Goal: Book appointment/travel/reservation

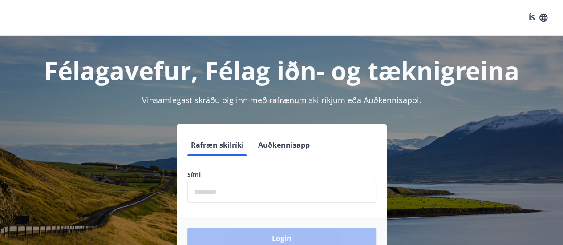
click at [223, 194] on input "phone" at bounding box center [281, 192] width 189 height 22
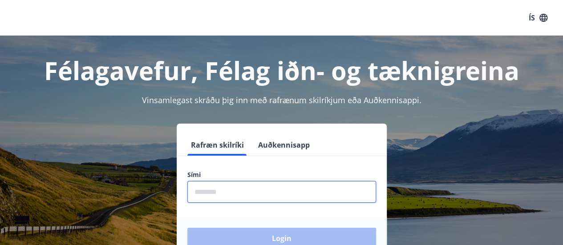
type input "********"
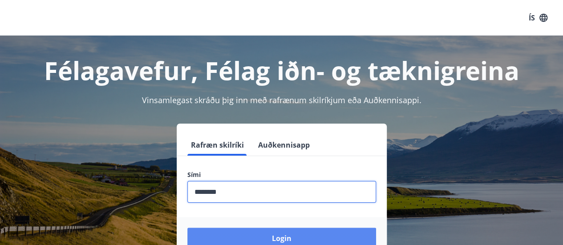
click at [260, 233] on button "Login" at bounding box center [281, 238] width 189 height 21
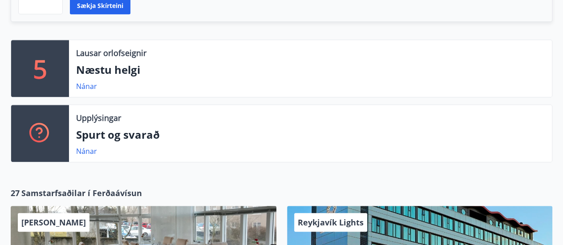
scroll to position [267, 0]
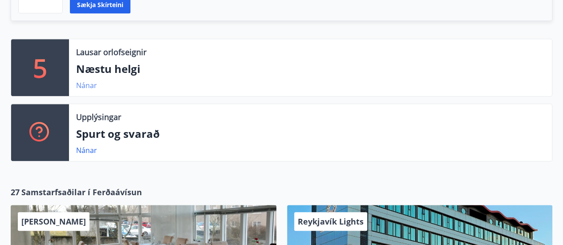
click at [81, 86] on link "Nánar" at bounding box center [86, 86] width 21 height 10
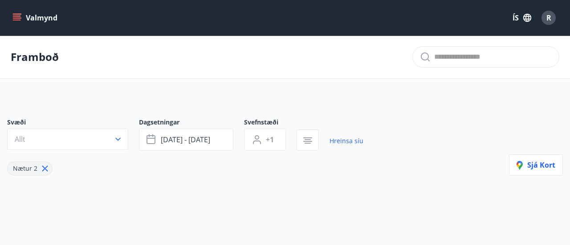
type input "*"
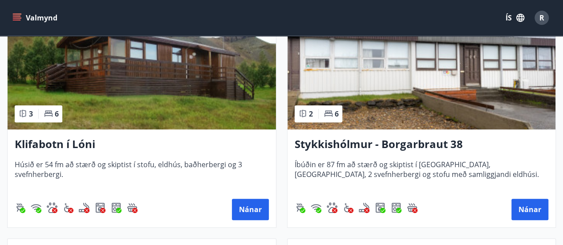
scroll to position [222, 0]
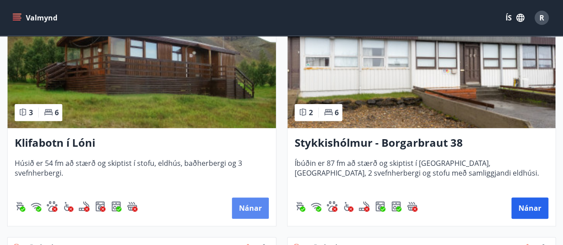
click at [255, 208] on button "Nánar" at bounding box center [250, 208] width 37 height 21
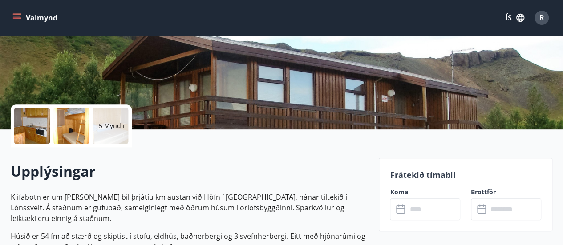
scroll to position [89, 0]
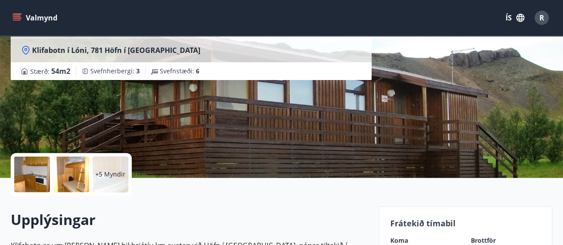
click at [20, 19] on icon "menu" at bounding box center [16, 17] width 9 height 9
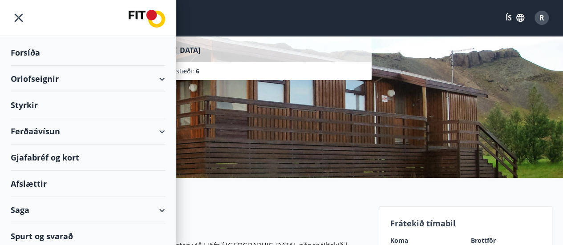
click at [71, 78] on div "Orlofseignir" at bounding box center [88, 79] width 154 height 26
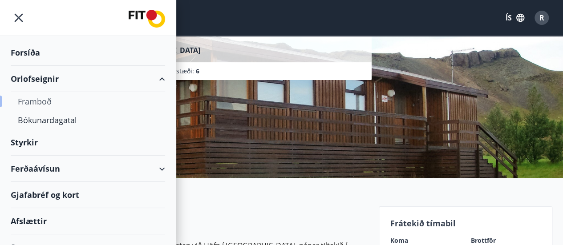
click at [45, 101] on div "Framboð" at bounding box center [88, 101] width 140 height 19
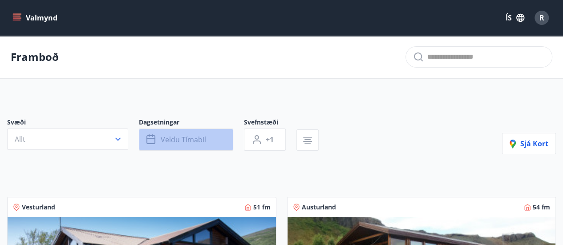
click at [200, 142] on span "Veldu tímabil" at bounding box center [183, 140] width 45 height 10
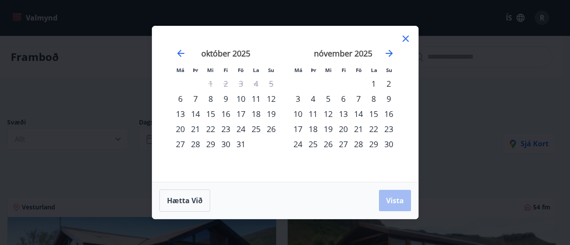
click at [406, 37] on icon at bounding box center [405, 38] width 11 height 11
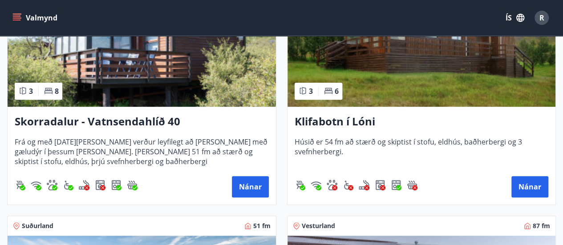
scroll to position [178, 0]
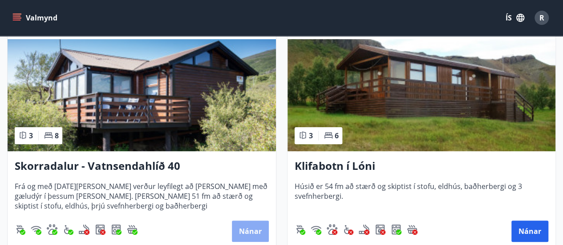
click at [245, 225] on button "Nánar" at bounding box center [250, 231] width 37 height 21
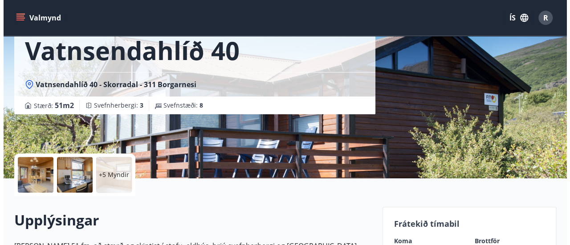
scroll to position [89, 0]
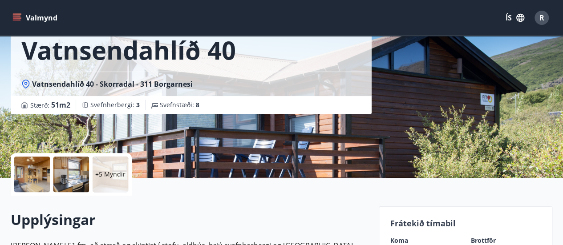
click at [103, 173] on p "+5 Myndir" at bounding box center [110, 174] width 30 height 9
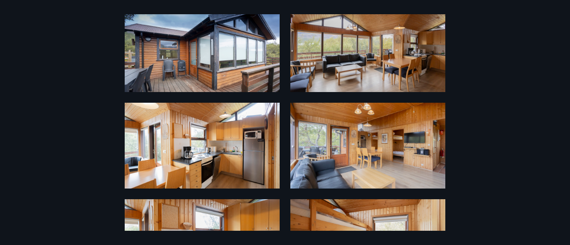
scroll to position [44, 0]
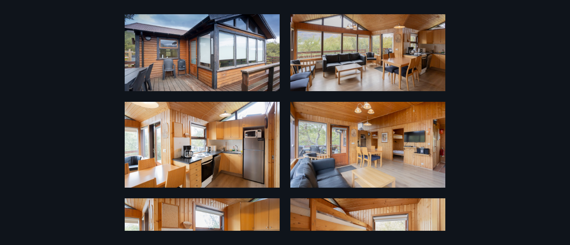
drag, startPoint x: 313, startPoint y: 138, endPoint x: 12, endPoint y: 121, distance: 301.8
click at [3, 121] on div "11 Myndir" at bounding box center [285, 122] width 570 height 217
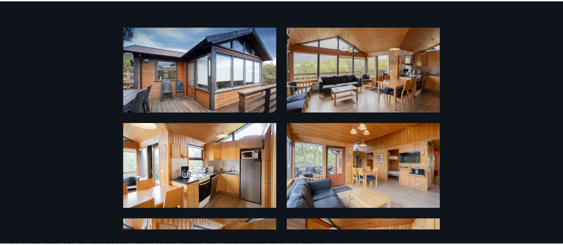
scroll to position [0, 0]
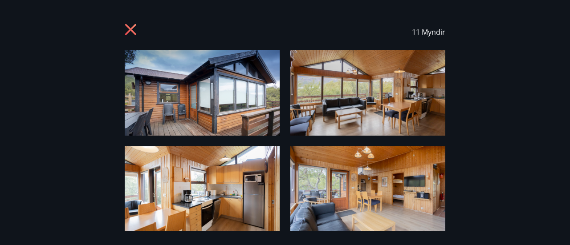
click at [133, 32] on icon at bounding box center [130, 29] width 11 height 11
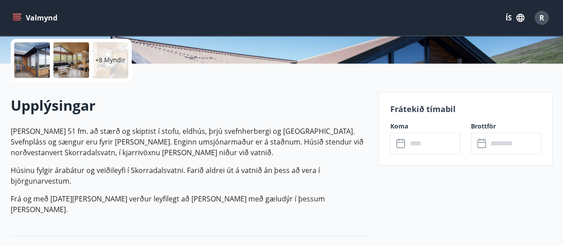
scroll to position [222, 0]
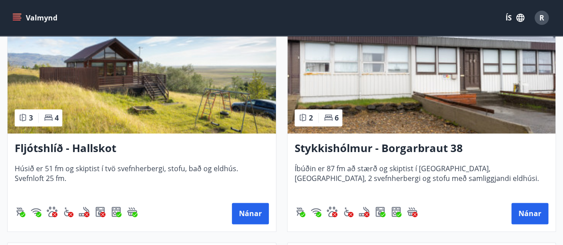
scroll to position [445, 0]
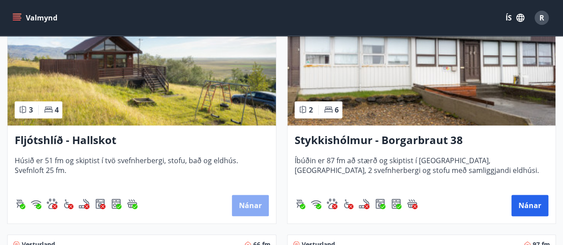
click at [260, 208] on button "Nánar" at bounding box center [250, 205] width 37 height 21
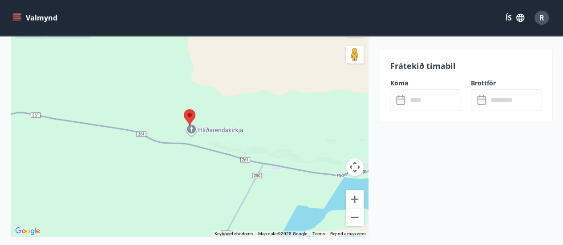
scroll to position [1157, 0]
click at [357, 208] on button "Zoom out" at bounding box center [355, 217] width 18 height 18
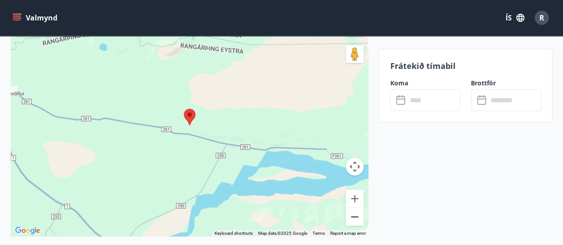
click at [359, 208] on button "Zoom out" at bounding box center [355, 217] width 18 height 18
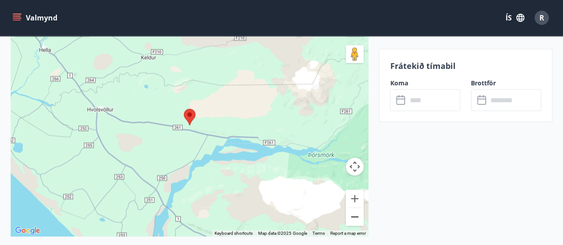
click at [361, 210] on button "Zoom out" at bounding box center [355, 217] width 18 height 18
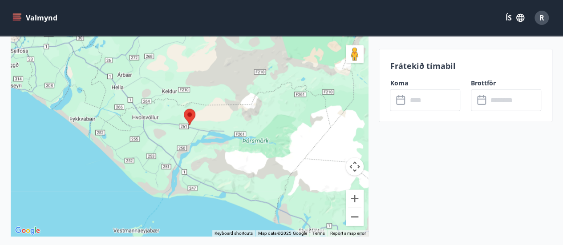
drag, startPoint x: 348, startPoint y: 210, endPoint x: 353, endPoint y: 211, distance: 5.0
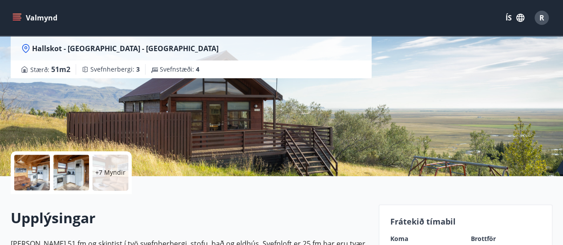
scroll to position [89, 0]
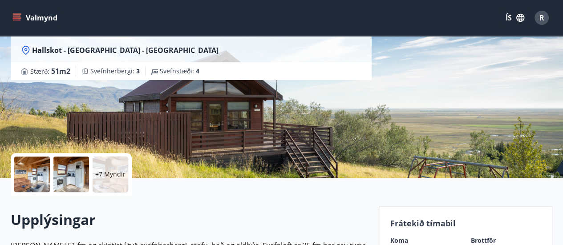
click at [35, 21] on button "Valmynd" at bounding box center [36, 18] width 50 height 16
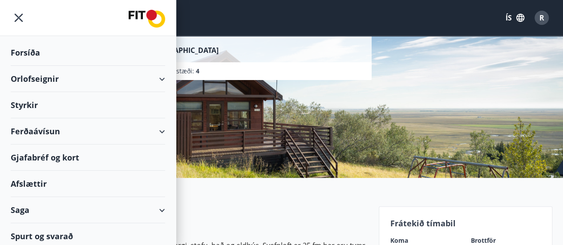
click at [32, 49] on div "Forsíða" at bounding box center [88, 53] width 154 height 26
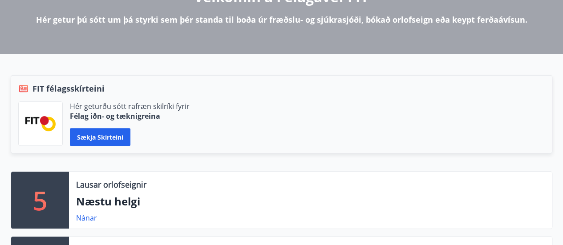
scroll to position [133, 0]
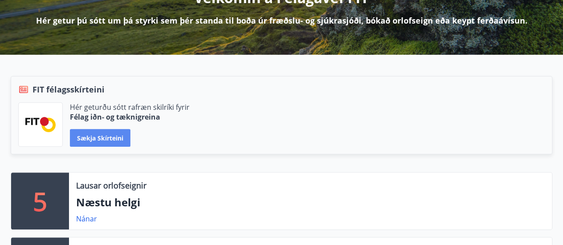
click at [124, 131] on button "Sækja skírteini" at bounding box center [100, 138] width 61 height 18
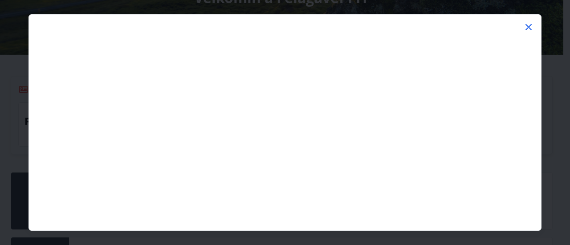
click at [530, 26] on icon at bounding box center [528, 27] width 11 height 11
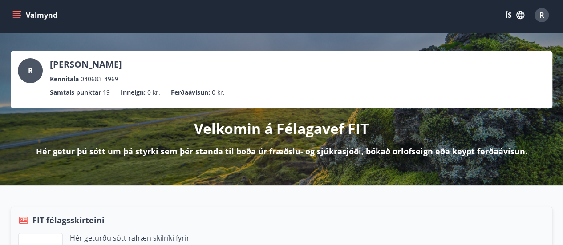
scroll to position [0, 0]
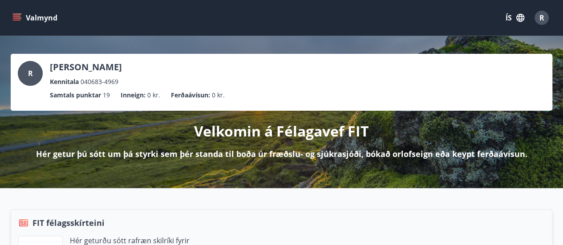
click at [27, 17] on button "Valmynd" at bounding box center [36, 18] width 50 height 16
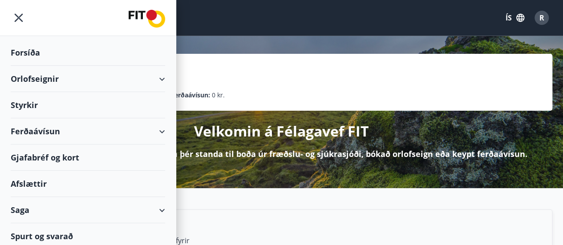
click at [154, 136] on div "Ferðaávísun" at bounding box center [88, 131] width 154 height 26
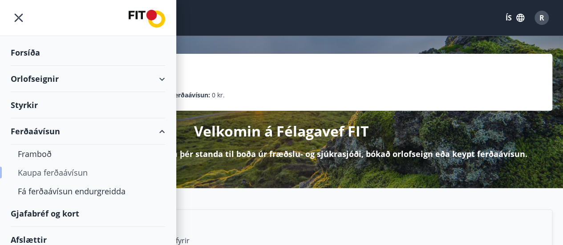
click at [77, 173] on div "Kaupa ferðaávísun" at bounding box center [88, 172] width 140 height 19
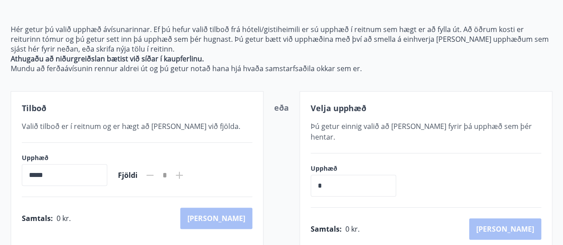
scroll to position [89, 0]
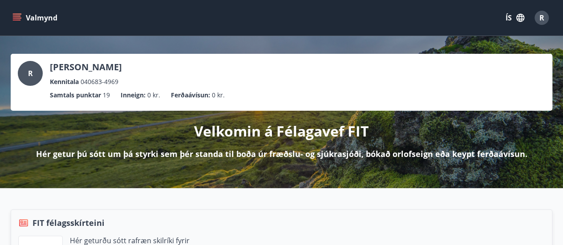
click at [34, 25] on button "Valmynd" at bounding box center [36, 18] width 50 height 16
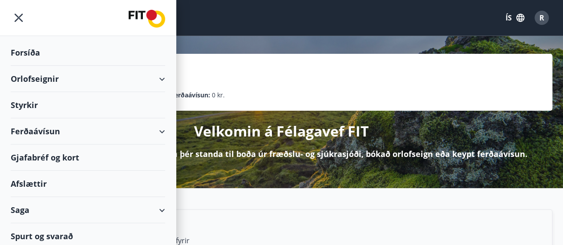
click at [149, 85] on div "Orlofseignir" at bounding box center [88, 79] width 154 height 26
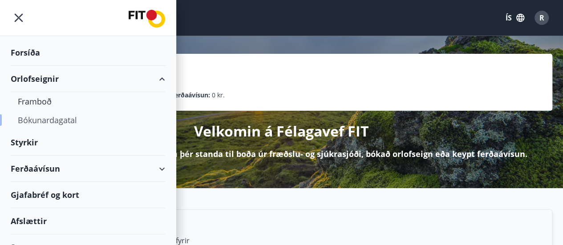
click at [58, 122] on div "Bókunardagatal" at bounding box center [88, 120] width 140 height 19
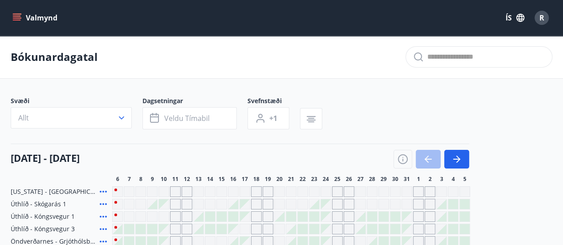
click at [44, 16] on button "Valmynd" at bounding box center [36, 18] width 50 height 16
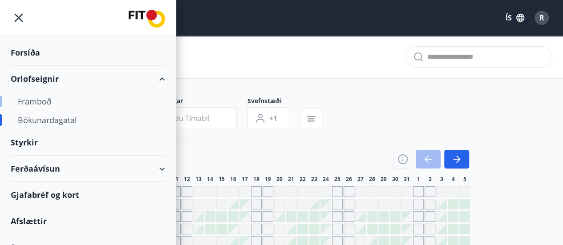
click at [35, 101] on div "Framboð" at bounding box center [88, 101] width 140 height 19
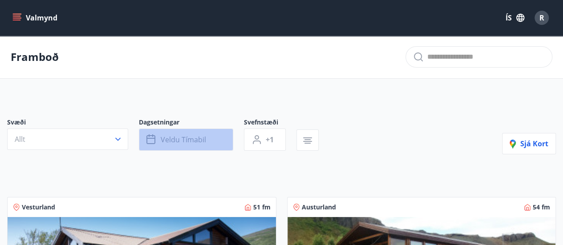
click at [191, 143] on span "Veldu tímabil" at bounding box center [183, 140] width 45 height 10
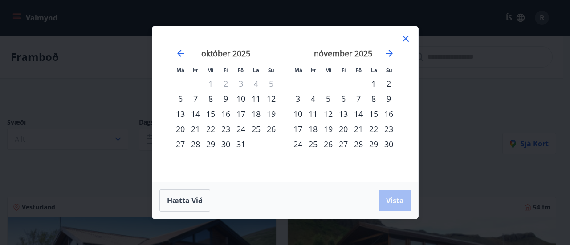
click at [174, 101] on div "6" at bounding box center [180, 98] width 15 height 15
click at [237, 147] on div "31" at bounding box center [240, 144] width 15 height 15
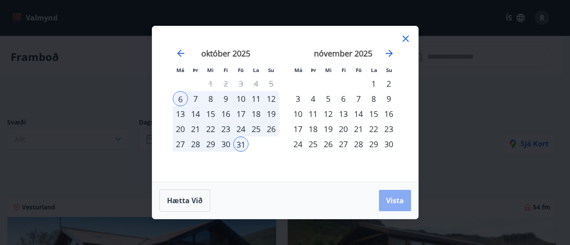
click at [396, 204] on span "Vista" at bounding box center [395, 201] width 18 height 10
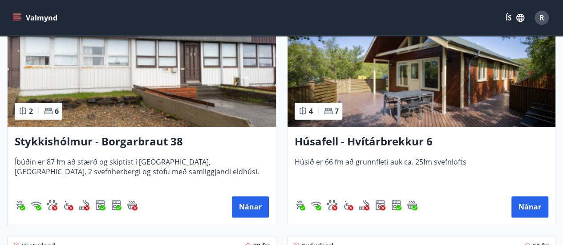
scroll to position [445, 0]
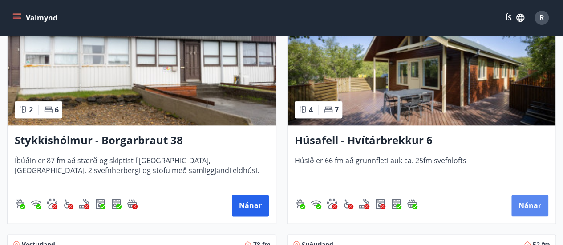
click at [527, 203] on button "Nánar" at bounding box center [529, 205] width 37 height 21
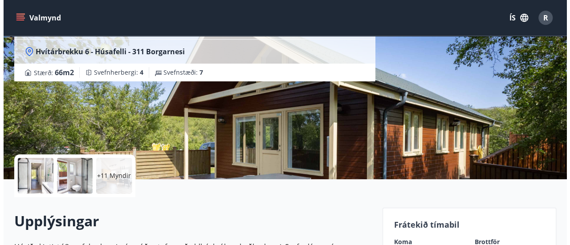
scroll to position [89, 0]
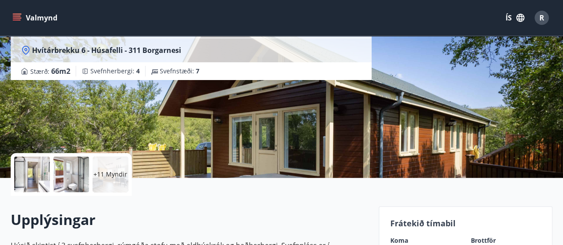
click at [108, 168] on div "+11 Myndir" at bounding box center [111, 175] width 36 height 36
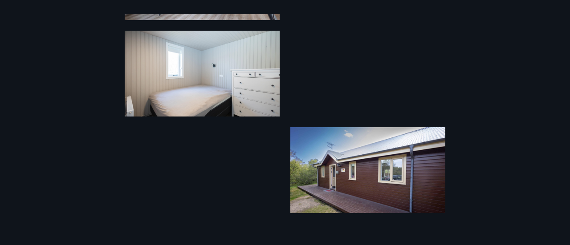
scroll to position [502, 0]
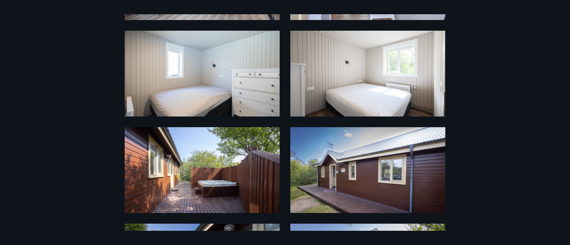
drag, startPoint x: 139, startPoint y: 112, endPoint x: 53, endPoint y: 66, distance: 97.7
click at [53, 65] on div "17 Myndir" at bounding box center [285, 122] width 570 height 217
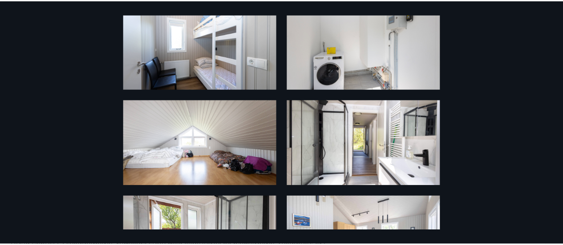
scroll to position [0, 0]
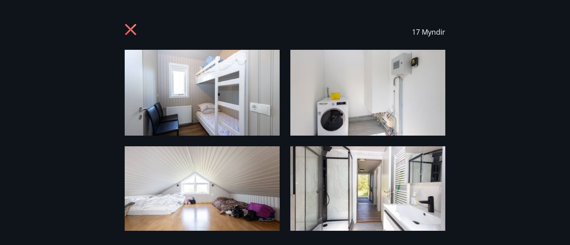
click at [128, 28] on icon at bounding box center [132, 31] width 14 height 14
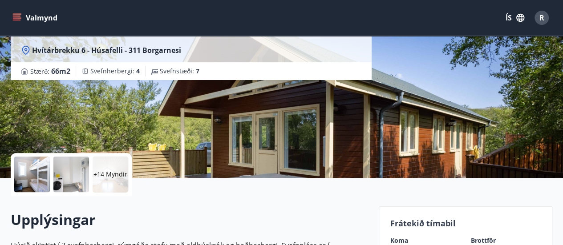
scroll to position [133, 0]
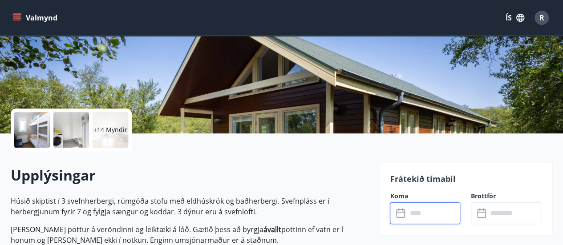
click at [430, 215] on input "text" at bounding box center [433, 213] width 53 height 22
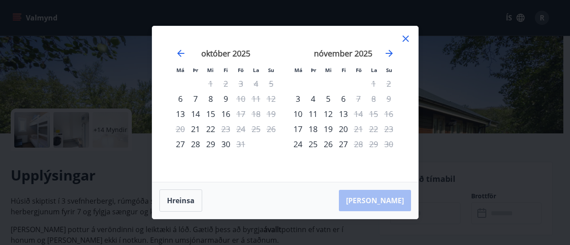
click at [404, 38] on icon at bounding box center [405, 39] width 6 height 6
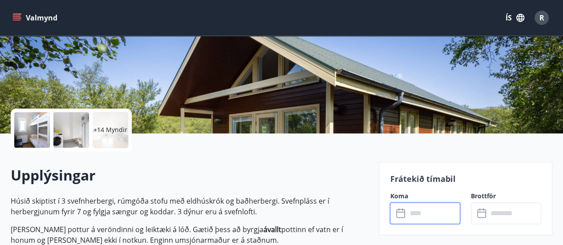
click at [31, 18] on button "Valmynd" at bounding box center [36, 18] width 50 height 16
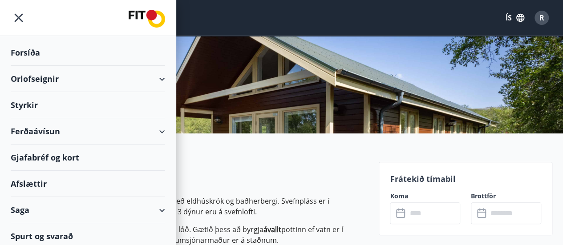
click at [262, 174] on h2 "Upplýsingar" at bounding box center [189, 176] width 357 height 20
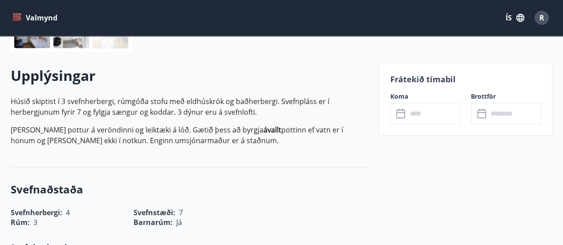
scroll to position [178, 0]
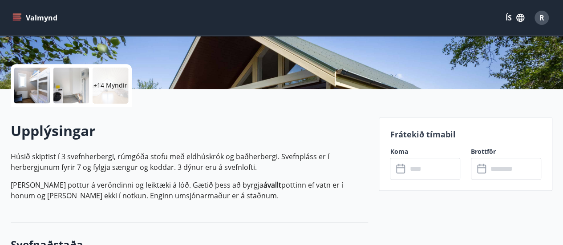
click at [37, 16] on button "Valmynd" at bounding box center [36, 18] width 50 height 16
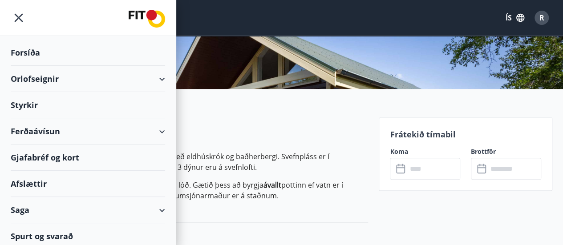
click at [53, 81] on div "Orlofseignir" at bounding box center [88, 79] width 154 height 26
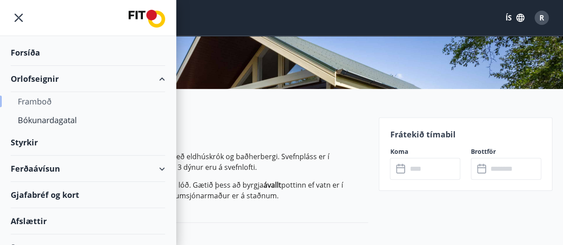
click at [71, 103] on div "Framboð" at bounding box center [88, 101] width 140 height 19
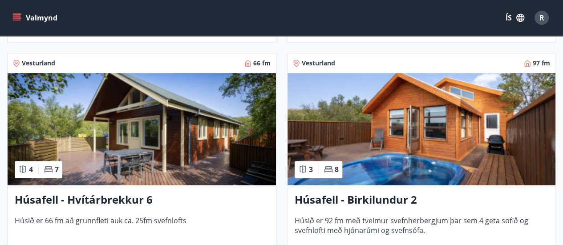
scroll to position [667, 0]
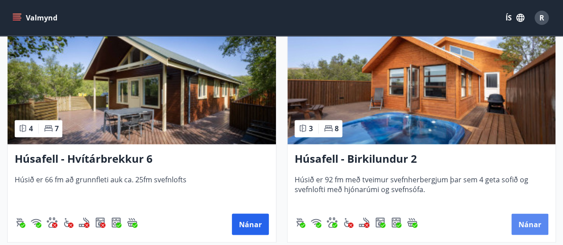
click at [518, 217] on button "Nánar" at bounding box center [529, 224] width 37 height 21
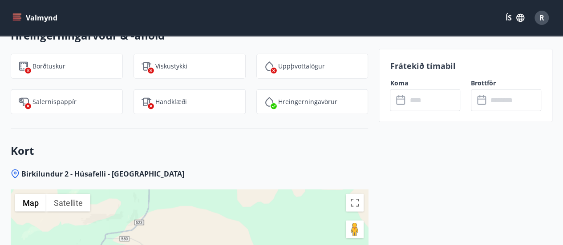
scroll to position [1112, 0]
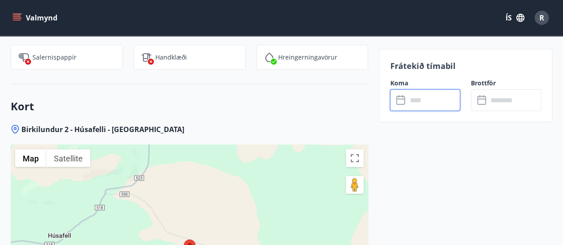
click at [434, 103] on input "text" at bounding box center [433, 100] width 53 height 22
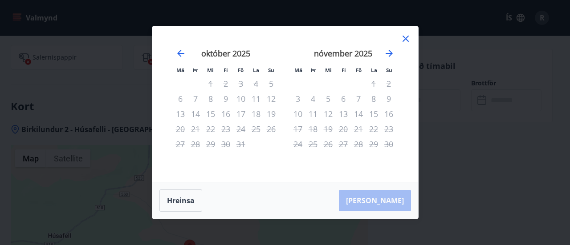
click at [409, 36] on icon at bounding box center [405, 38] width 11 height 11
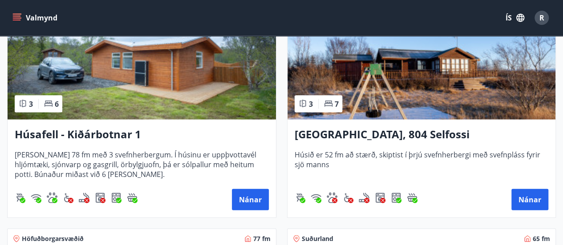
scroll to position [934, 0]
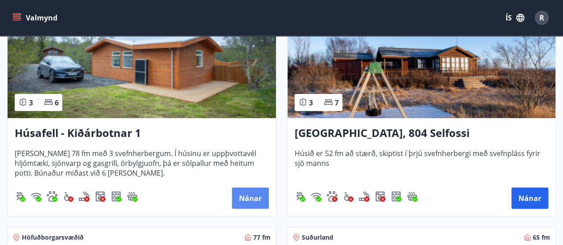
click at [255, 195] on button "Nánar" at bounding box center [250, 198] width 37 height 21
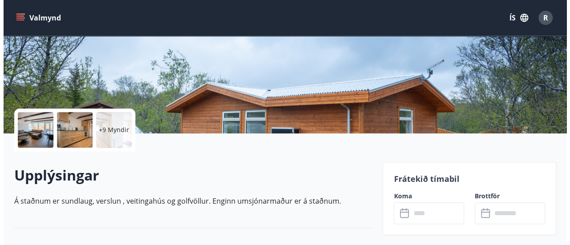
scroll to position [178, 0]
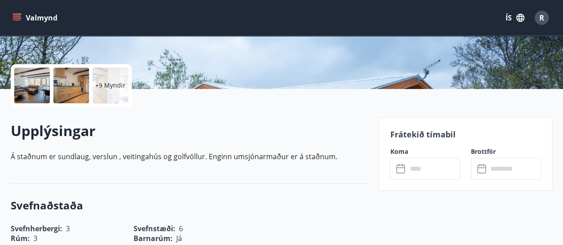
click at [401, 168] on icon at bounding box center [401, 169] width 11 height 11
